Goal: Task Accomplishment & Management: Use online tool/utility

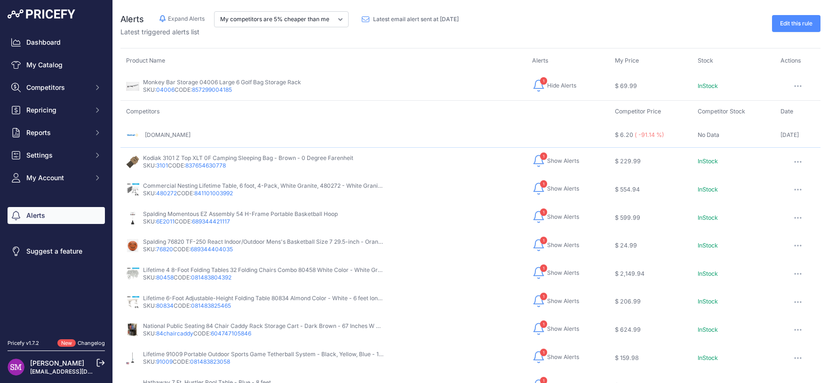
click at [557, 161] on span "Show Alerts" at bounding box center [563, 161] width 32 height 8
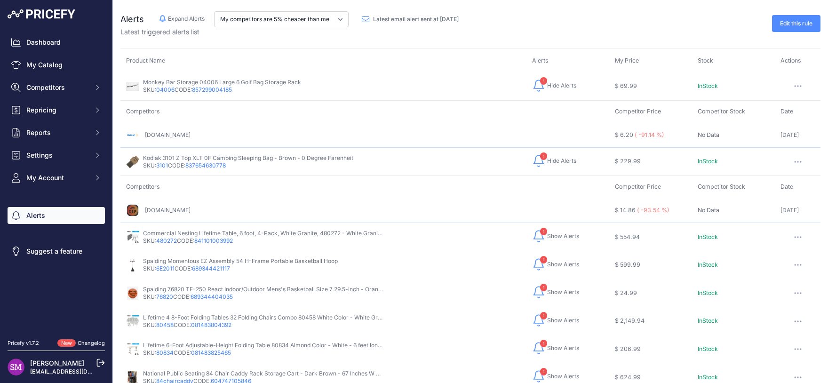
click at [554, 237] on span "Show Alerts" at bounding box center [563, 236] width 32 height 8
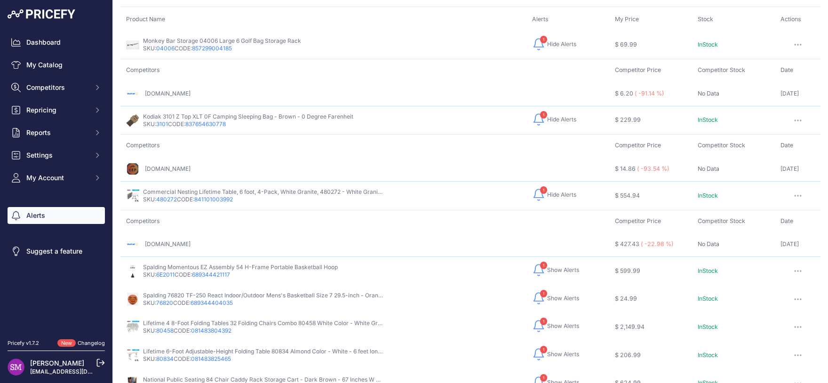
scroll to position [83, 0]
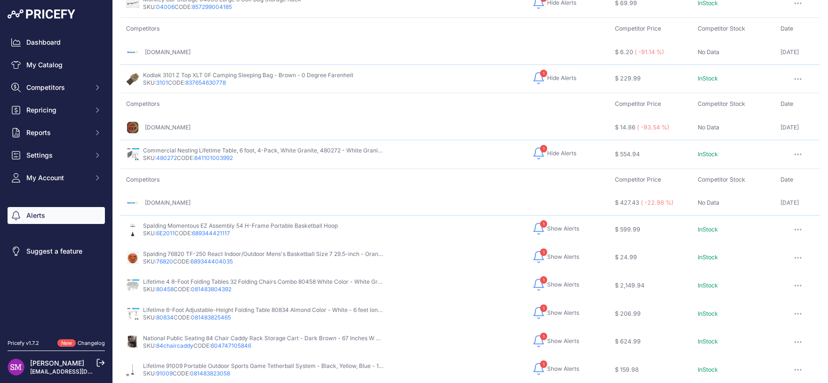
click at [618, 228] on td "$ 599.99" at bounding box center [650, 230] width 83 height 28
click at [550, 223] on button "1 Hide Alerts Show Alerts" at bounding box center [555, 228] width 47 height 15
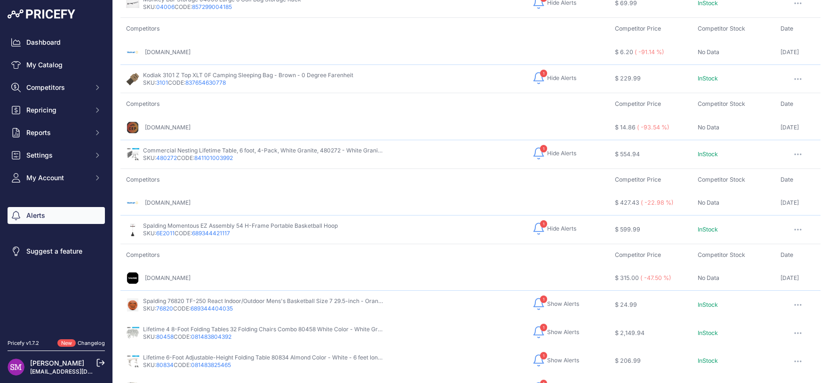
drag, startPoint x: 180, startPoint y: 157, endPoint x: 158, endPoint y: 159, distance: 21.7
click at [158, 159] on p "SKU: 480272 CODE: 841101003992" at bounding box center [263, 158] width 241 height 8
copy p "480272"
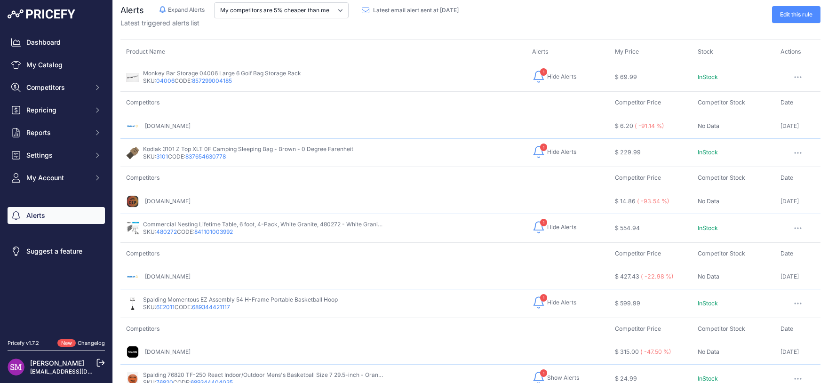
scroll to position [0, 0]
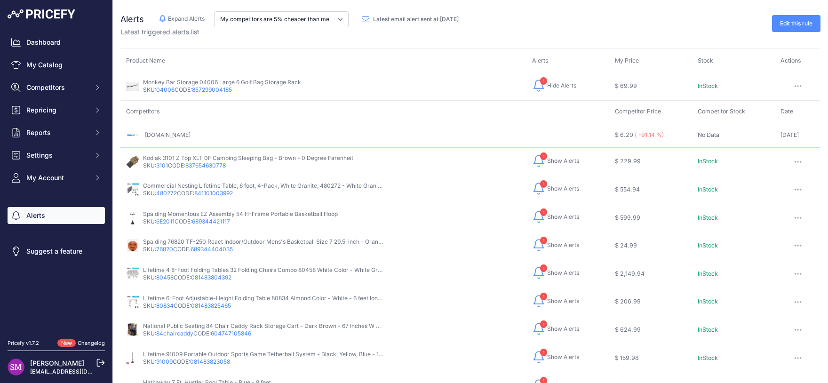
click at [336, 46] on div "Alerts Hide Alerts Expand Alerts My competitors are 5% cheaper than me" at bounding box center [470, 262] width 715 height 524
click at [371, 36] on p "Latest triggered alerts list" at bounding box center [293, 31] width 346 height 9
click at [595, 27] on div "Edit this rule" at bounding box center [643, 23] width 354 height 25
click at [536, 31] on div "Edit this rule" at bounding box center [643, 23] width 354 height 25
click at [547, 325] on span "Show Alerts" at bounding box center [563, 329] width 32 height 8
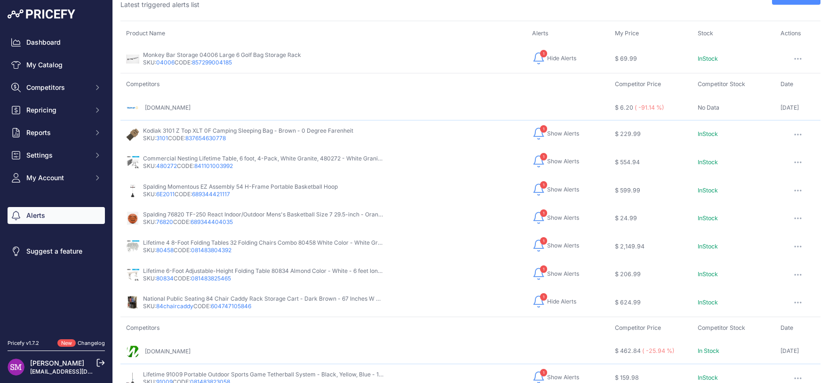
scroll to position [41, 0]
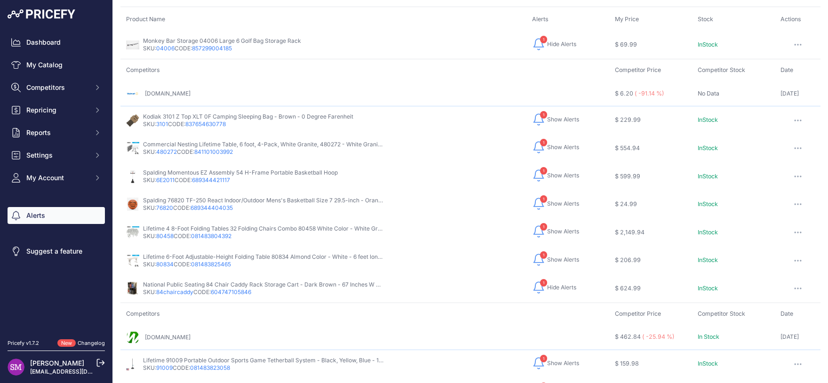
click at [555, 145] on span "Show Alerts" at bounding box center [563, 148] width 32 height 8
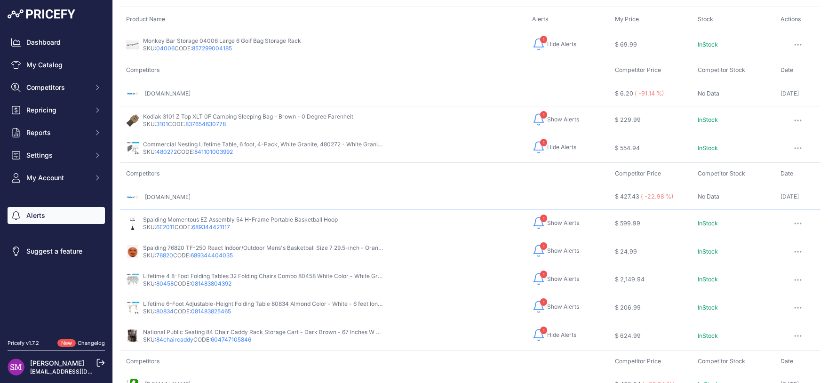
click at [553, 275] on span "Show Alerts" at bounding box center [563, 279] width 32 height 8
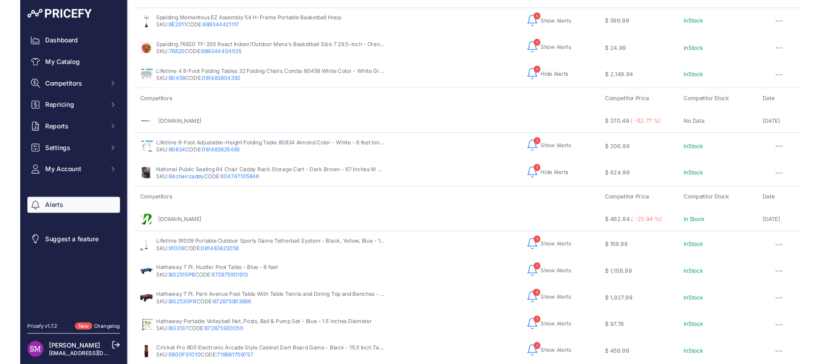
scroll to position [0, 0]
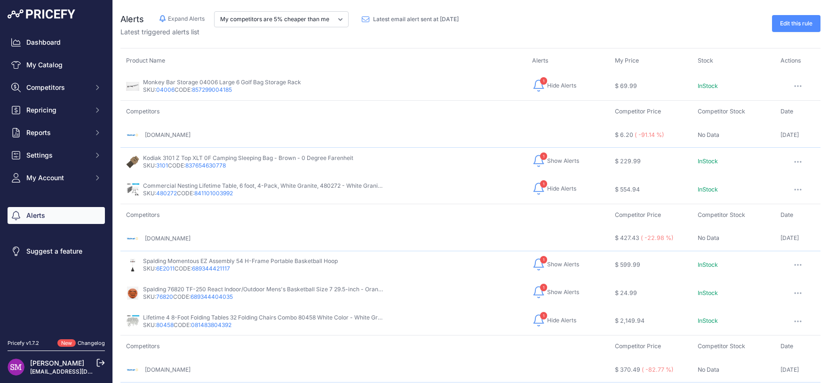
click at [555, 162] on span "Show Alerts" at bounding box center [563, 161] width 32 height 8
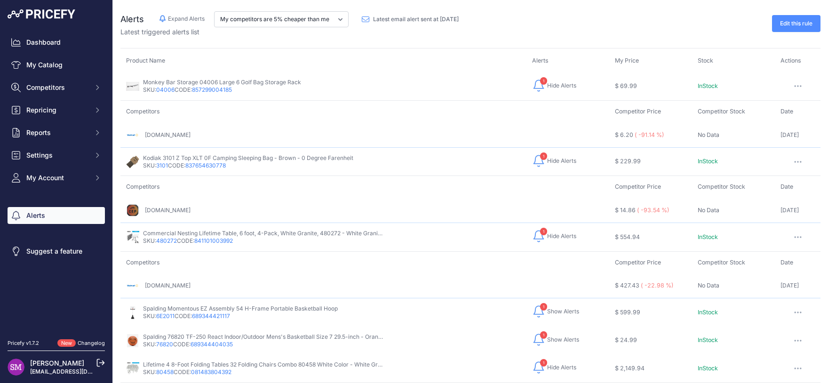
click at [365, 114] on td "Competitors" at bounding box center [364, 112] width 489 height 22
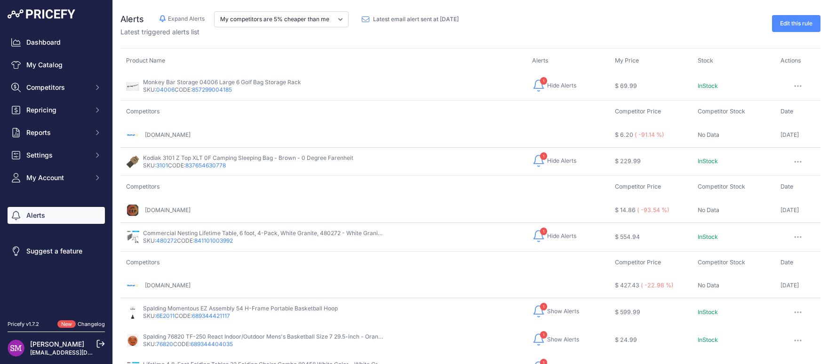
scroll to position [342, 0]
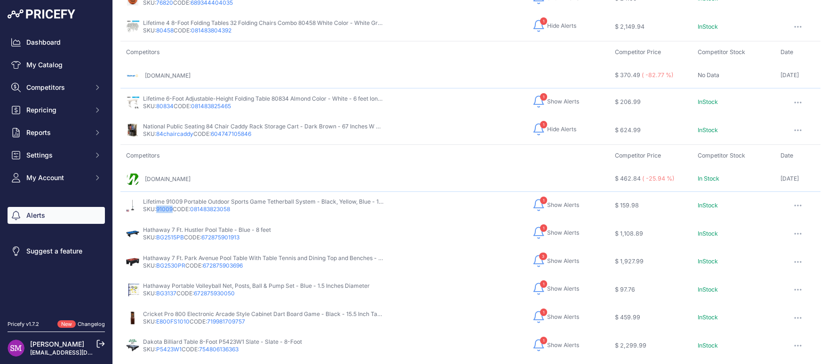
click at [547, 203] on span "Show Alerts" at bounding box center [563, 205] width 32 height 8
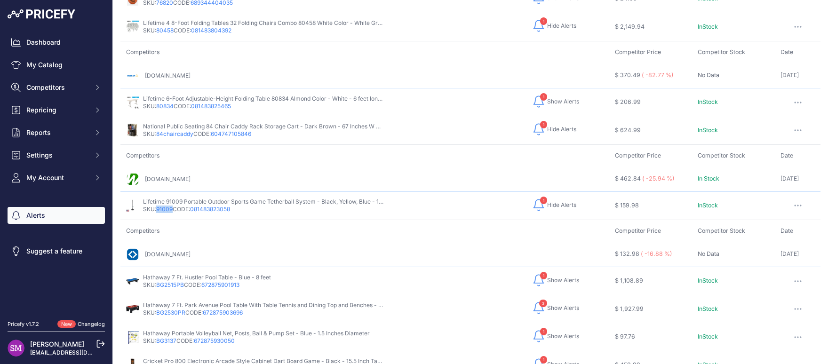
click at [167, 251] on link "[DOMAIN_NAME]" at bounding box center [168, 254] width 46 height 7
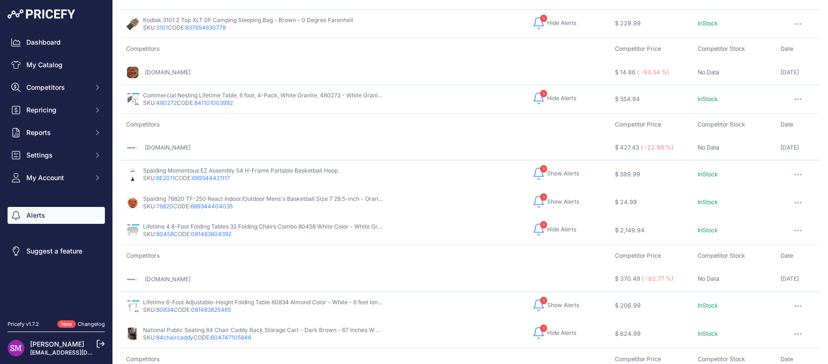
scroll to position [166, 0]
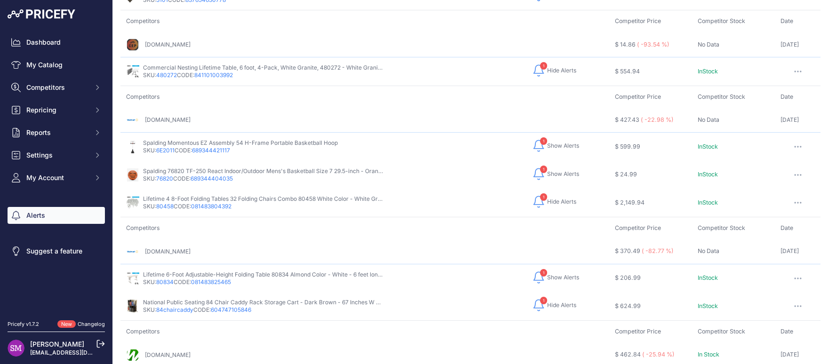
click at [549, 170] on span "Show Alerts" at bounding box center [563, 174] width 32 height 8
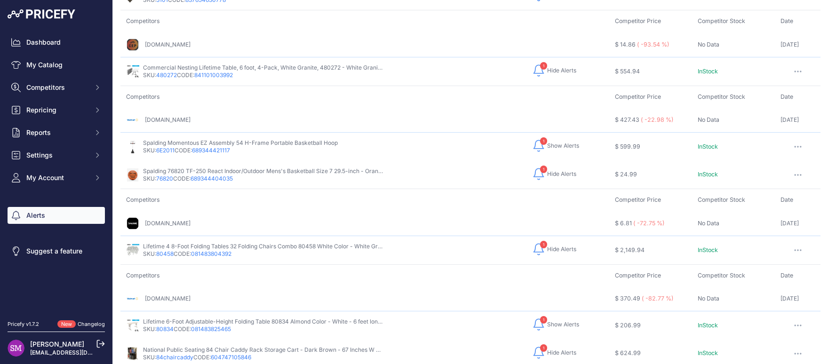
click at [344, 24] on td "Competitors" at bounding box center [364, 21] width 489 height 22
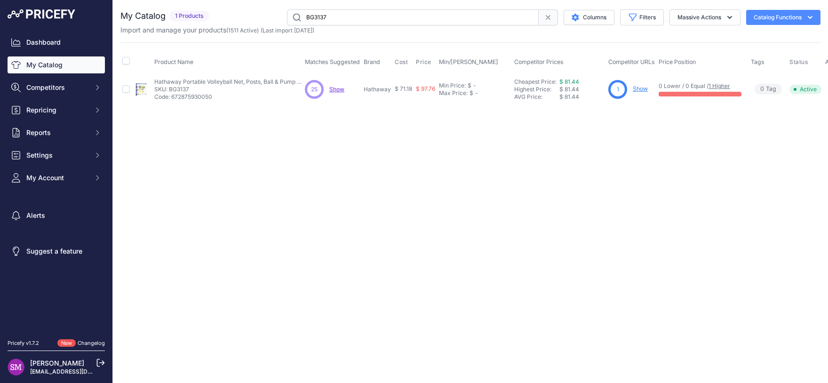
click at [334, 87] on span "Show" at bounding box center [336, 89] width 15 height 7
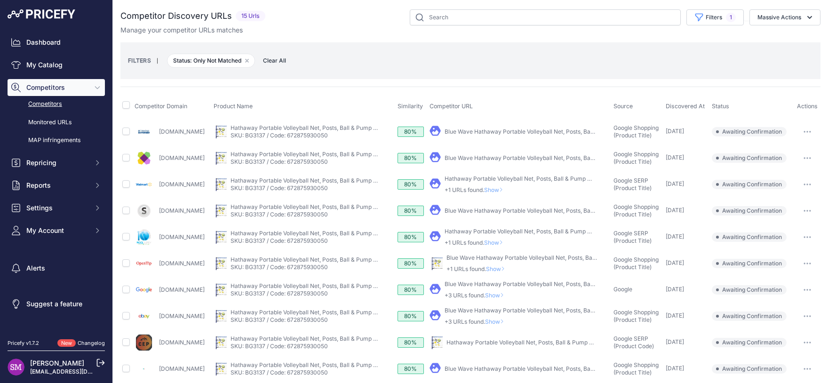
click at [798, 343] on button "button" at bounding box center [807, 342] width 19 height 13
click at [771, 360] on button "Confirm match" at bounding box center [780, 362] width 77 height 15
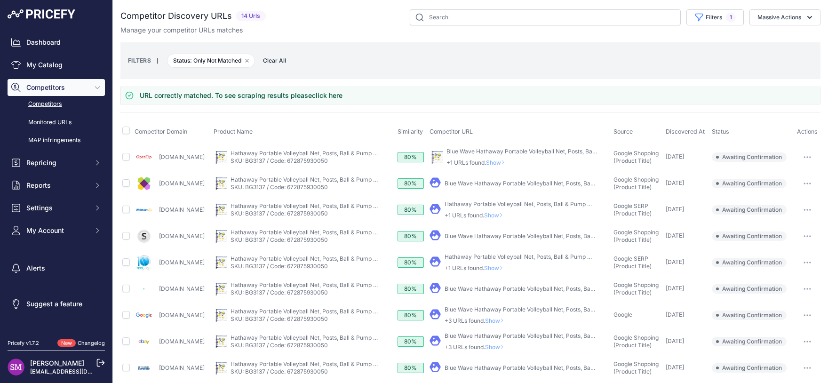
click at [506, 160] on span "Show" at bounding box center [497, 162] width 23 height 7
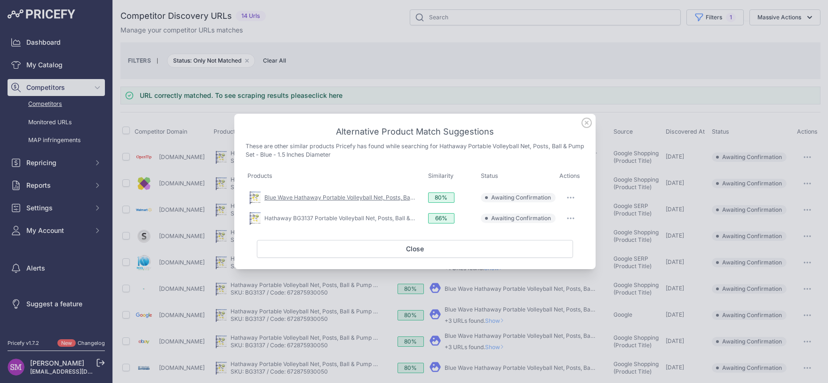
click at [386, 198] on link "Blue Wave Hathaway Portable Volleyball Net, Posts, Ball & Pump Set" at bounding box center [354, 197] width 181 height 7
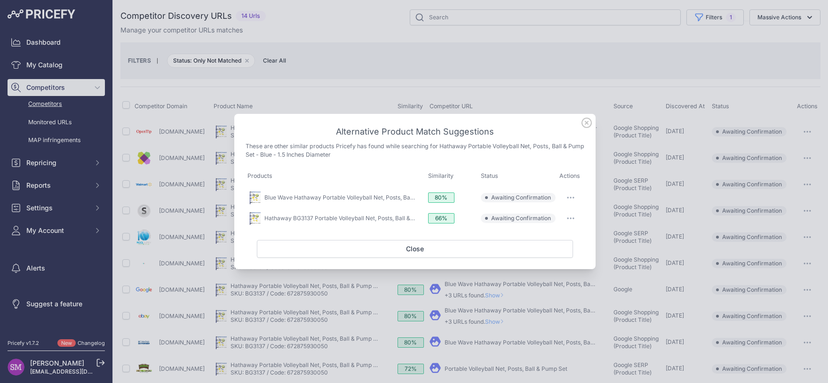
click at [568, 197] on button "button" at bounding box center [570, 197] width 19 height 13
click at [557, 216] on span "Match This" at bounding box center [545, 217] width 30 height 7
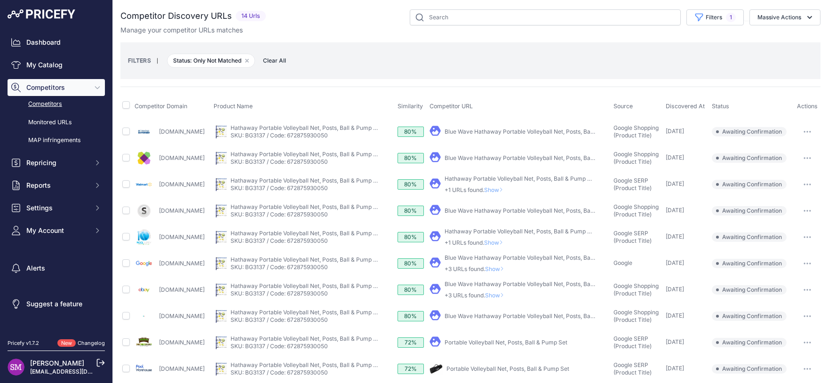
click at [804, 156] on button "button" at bounding box center [807, 158] width 19 height 13
click at [783, 174] on button "Confirm match" at bounding box center [780, 177] width 77 height 15
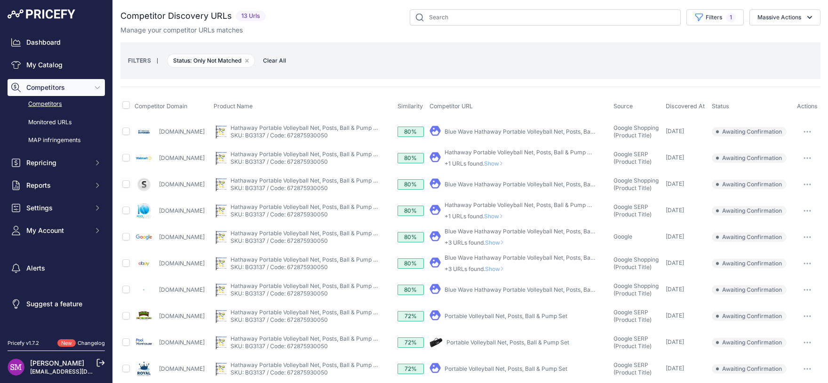
click at [507, 214] on span "Show" at bounding box center [495, 216] width 23 height 7
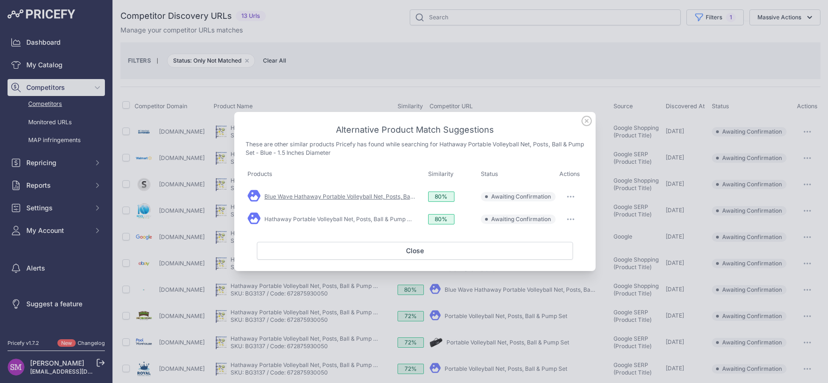
click at [384, 196] on link "Blue Wave Hathaway Portable Volleyball Net, Posts, Ball & Pump Set" at bounding box center [354, 196] width 181 height 7
click at [568, 197] on icon "button" at bounding box center [568, 197] width 1 height 1
click at [557, 217] on span "Match This" at bounding box center [545, 216] width 30 height 7
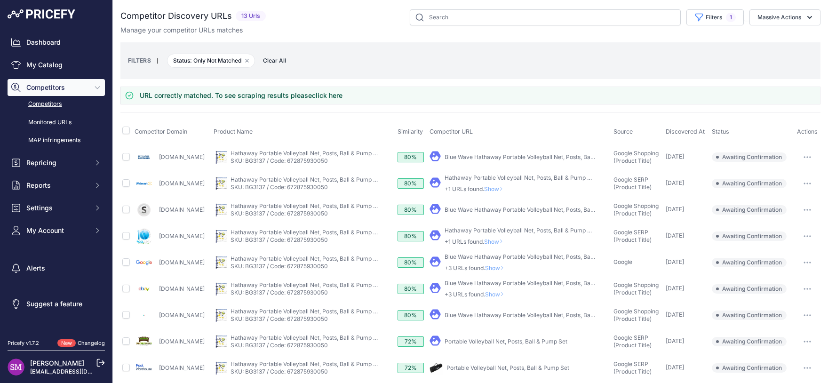
click at [503, 293] on span "Show" at bounding box center [496, 294] width 23 height 7
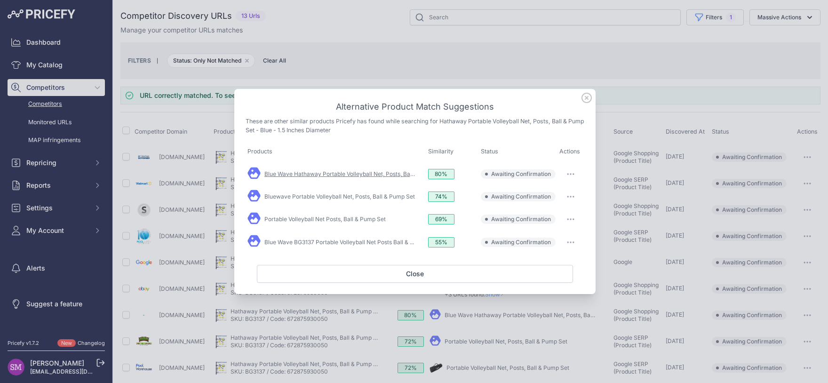
click at [396, 176] on link "Blue Wave Hathaway Portable Volleyball Net, Posts, Ball & Pump Set" at bounding box center [354, 173] width 181 height 7
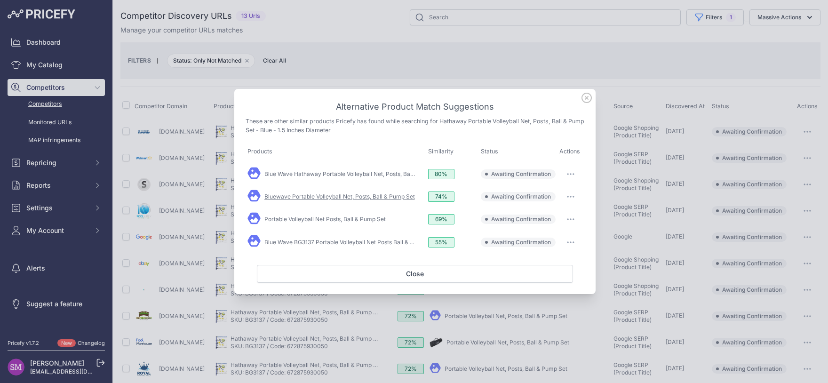
click at [368, 195] on link "Bluewave Portable Volleyball Net, Posts, Ball & Pump Set" at bounding box center [339, 196] width 151 height 7
click at [361, 221] on link "Portable Volleyball Net Posts, Ball & Pump Set" at bounding box center [324, 219] width 121 height 7
click at [394, 241] on link "Blue Wave BG3137 Portable Volleyball Net Posts Ball & ..." at bounding box center [339, 242] width 150 height 7
click at [567, 175] on button "button" at bounding box center [570, 174] width 19 height 13
click at [566, 193] on button "Match This" at bounding box center [552, 193] width 60 height 15
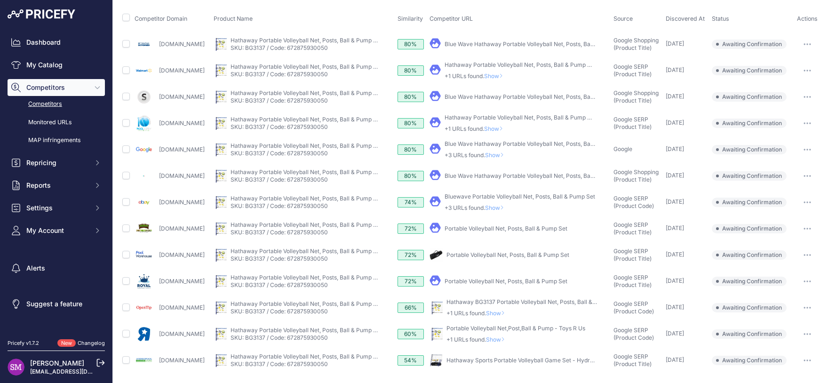
scroll to position [87, 0]
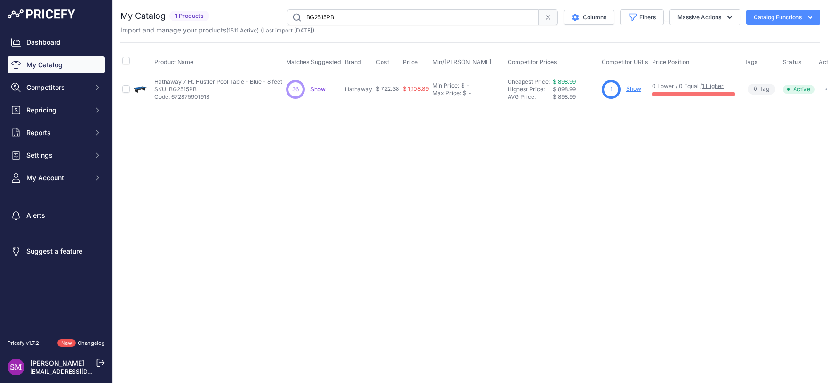
click at [321, 88] on span "Show" at bounding box center [318, 89] width 15 height 7
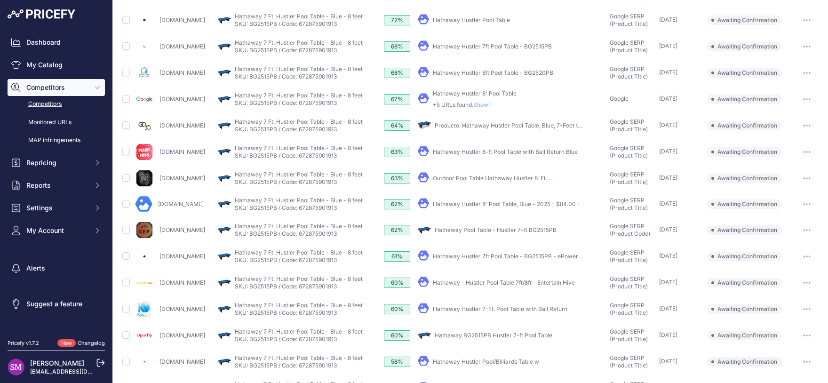
scroll to position [166, 0]
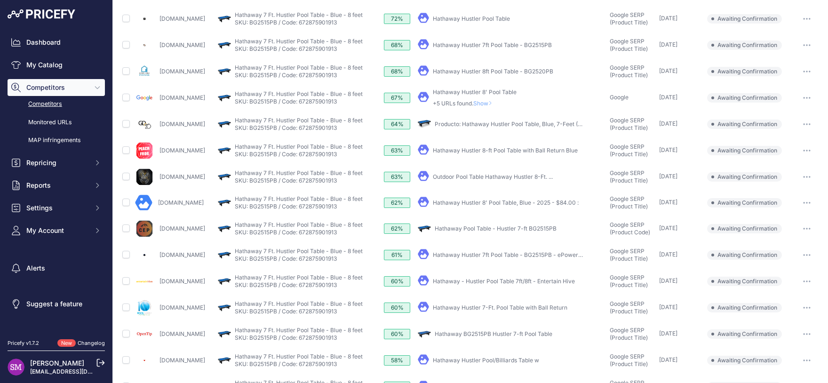
click at [807, 228] on icon "button" at bounding box center [807, 228] width 1 height 1
click at [780, 246] on button "Confirm match" at bounding box center [780, 248] width 77 height 15
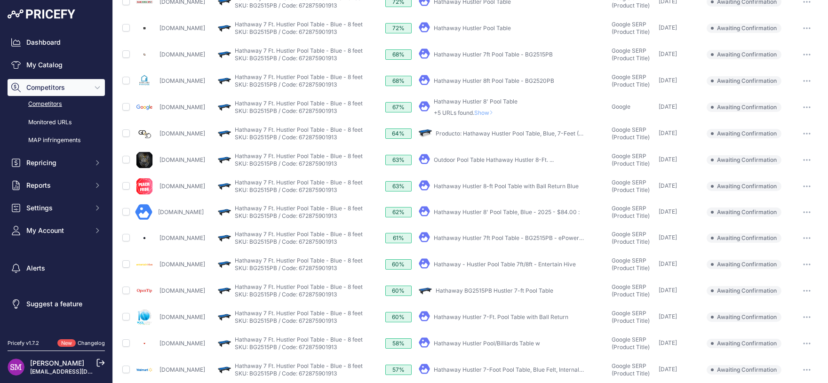
scroll to position [156, 0]
click at [803, 288] on button "button" at bounding box center [807, 290] width 19 height 13
click at [779, 307] on button "Confirm match" at bounding box center [780, 310] width 77 height 15
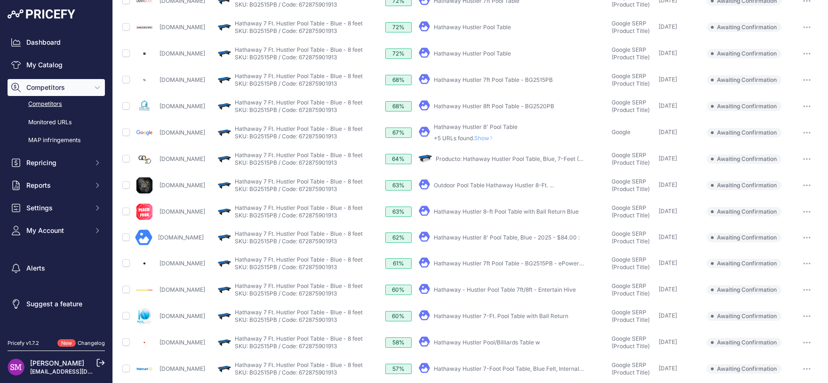
scroll to position [182, 0]
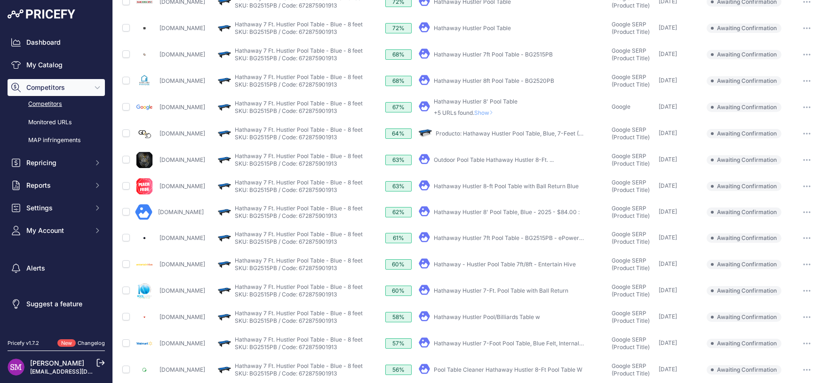
click at [803, 316] on icon "button" at bounding box center [807, 317] width 8 height 2
click at [792, 335] on button "Confirm match" at bounding box center [780, 336] width 77 height 15
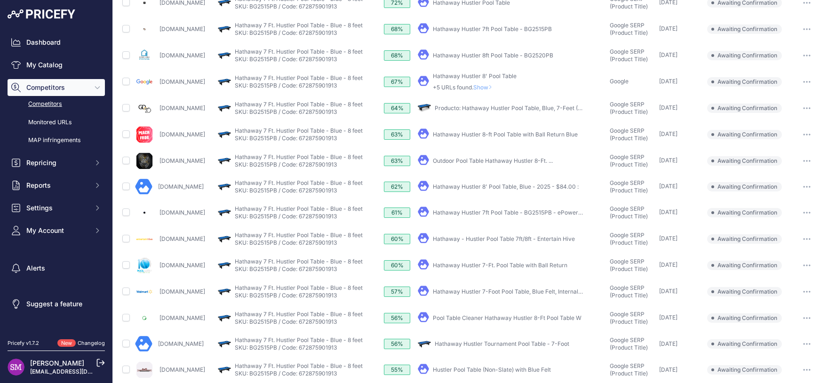
scroll to position [156, 0]
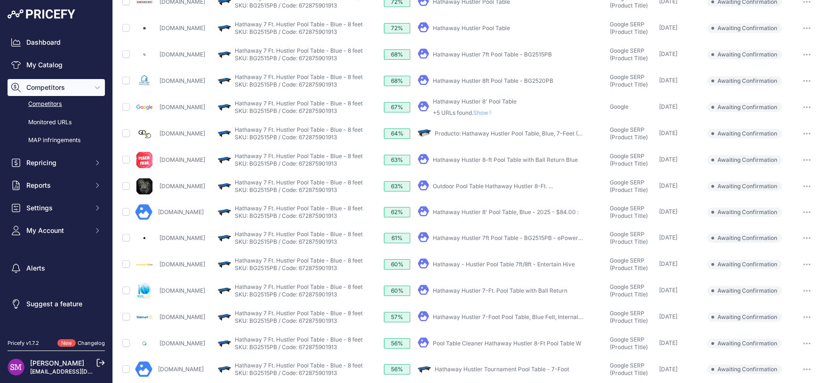
click at [801, 313] on button "button" at bounding box center [807, 317] width 19 height 13
click at [783, 332] on button "Confirm match" at bounding box center [780, 336] width 77 height 15
click at [803, 290] on icon "button" at bounding box center [807, 291] width 8 height 2
click at [789, 308] on button "Confirm match" at bounding box center [780, 310] width 77 height 15
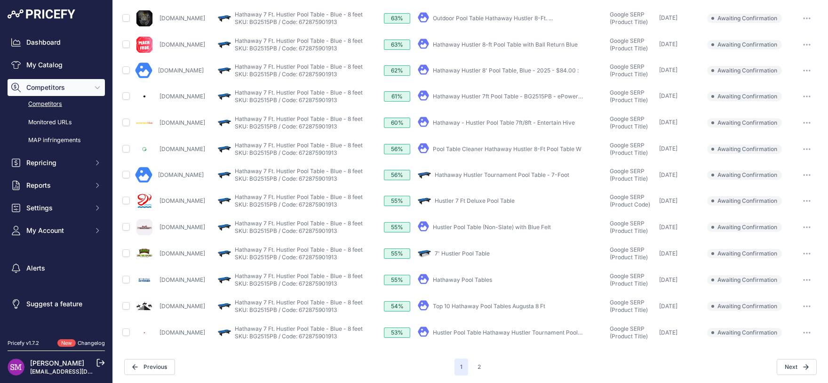
scroll to position [298, 0]
click at [476, 363] on button "2" at bounding box center [479, 367] width 15 height 17
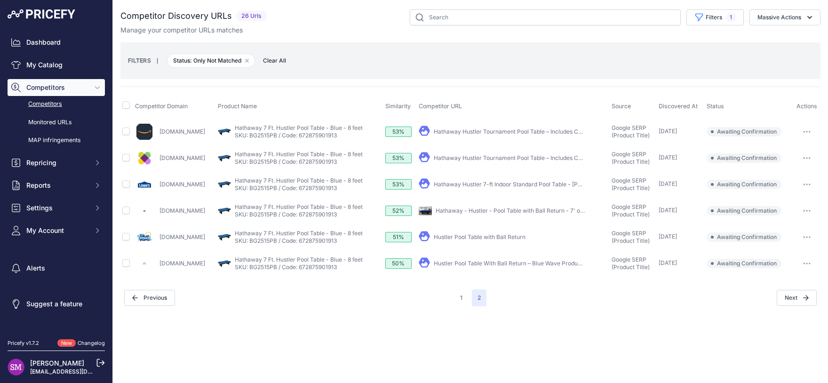
click at [814, 157] on button "button" at bounding box center [807, 158] width 19 height 13
click at [784, 176] on button "Confirm match" at bounding box center [780, 177] width 77 height 15
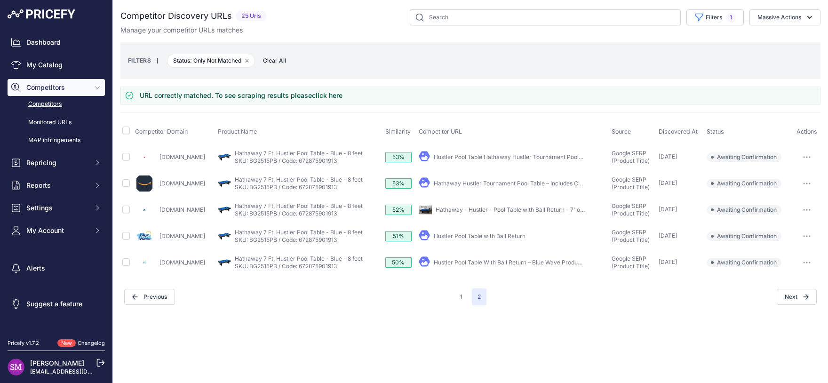
click at [808, 236] on icon "button" at bounding box center [807, 236] width 1 height 1
click at [789, 256] on button "Confirm match" at bounding box center [780, 255] width 77 height 15
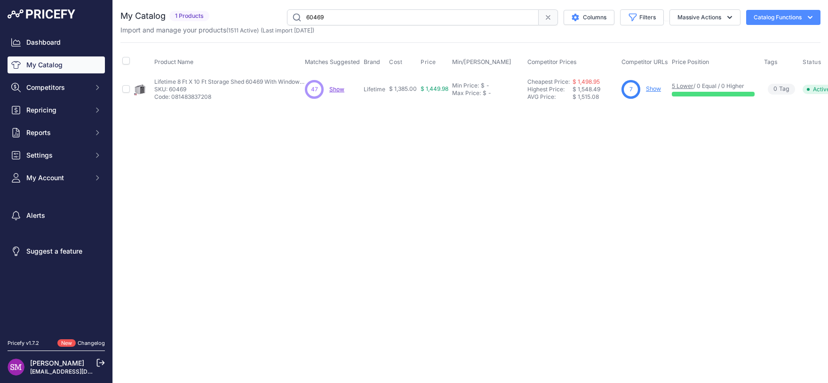
click at [338, 88] on span "Show" at bounding box center [336, 89] width 15 height 7
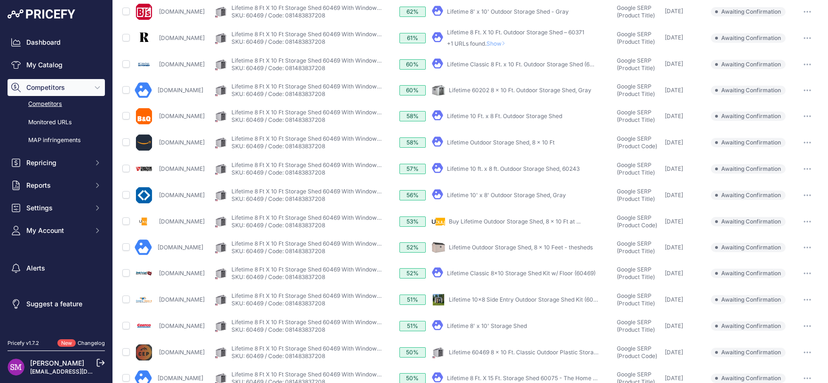
scroll to position [240, 0]
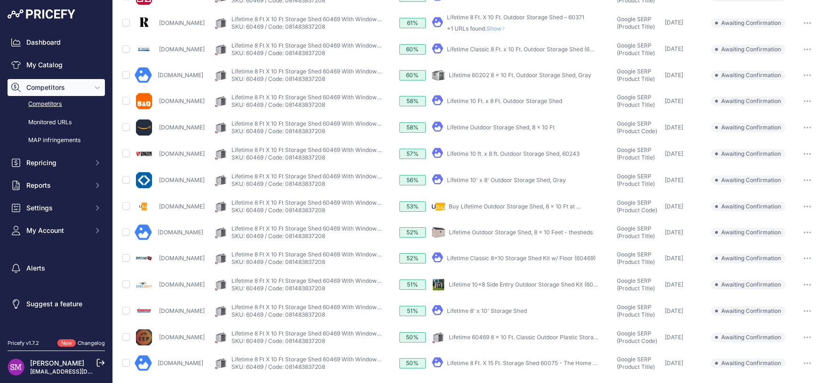
click at [802, 334] on button "button" at bounding box center [807, 337] width 19 height 13
click at [780, 353] on button "Confirm match" at bounding box center [780, 357] width 77 height 15
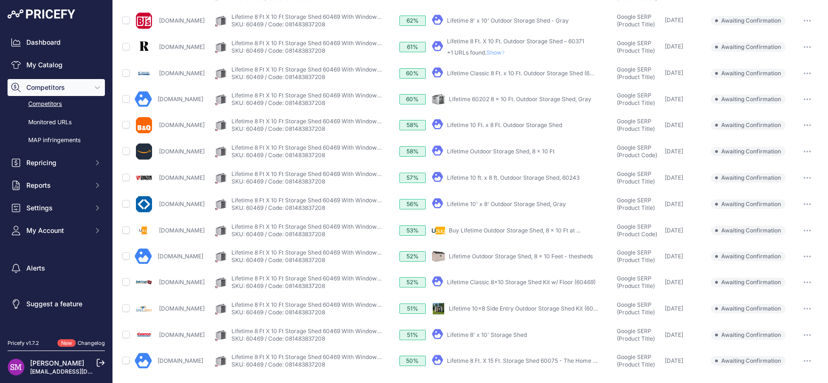
scroll to position [238, 0]
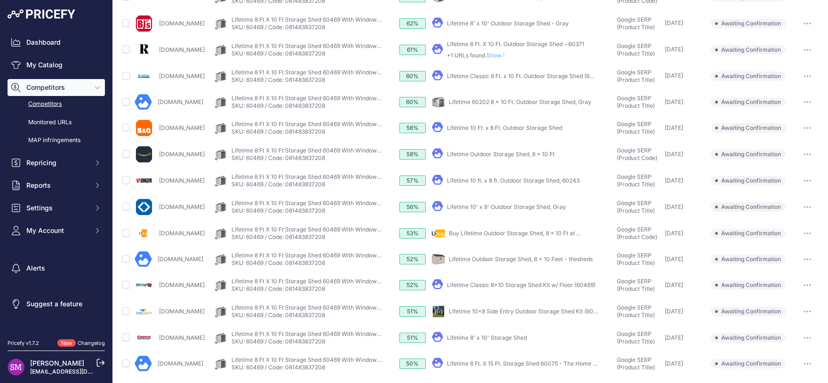
click at [496, 336] on link "Lifetime 8' x 10' Storage Shed" at bounding box center [487, 337] width 80 height 7
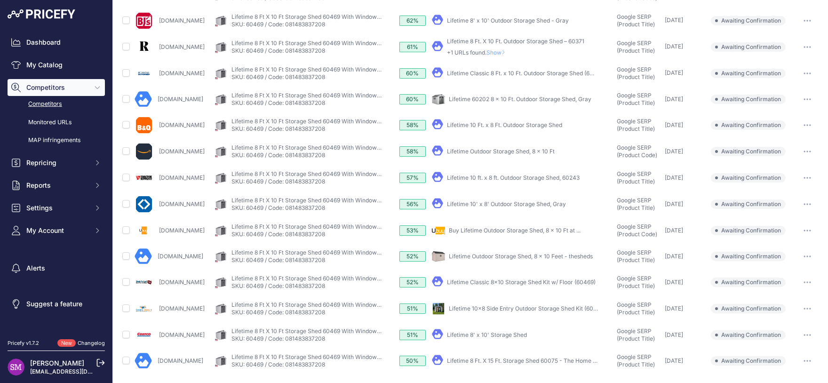
scroll to position [213, 0]
